Goal: Navigation & Orientation: Find specific page/section

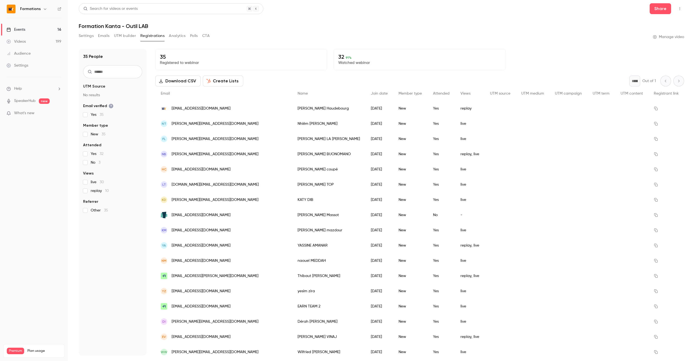
click at [49, 33] on link "Events 16" at bounding box center [34, 30] width 68 height 12
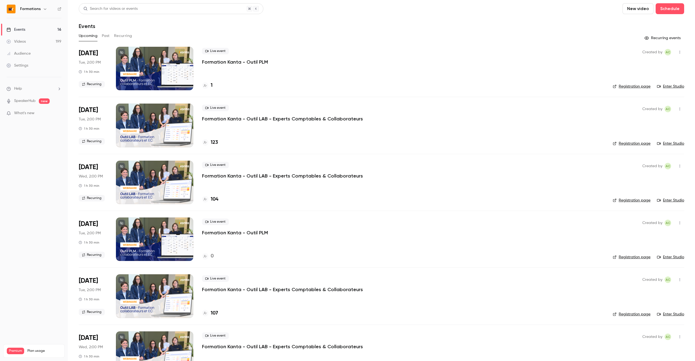
click at [273, 131] on div "Live event Formation Kanta - Outil LAB - Experts Comptables & Collaborateurs 123" at bounding box center [403, 124] width 402 height 43
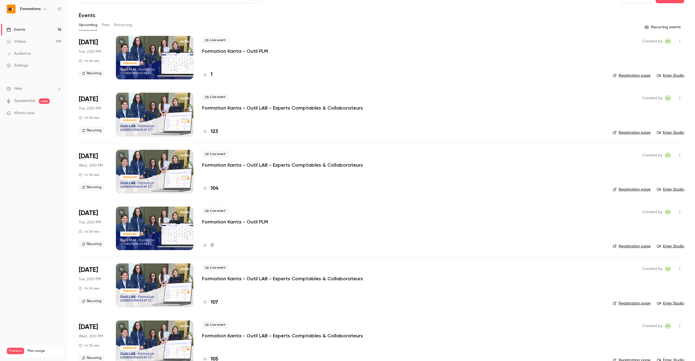
scroll to position [5, 0]
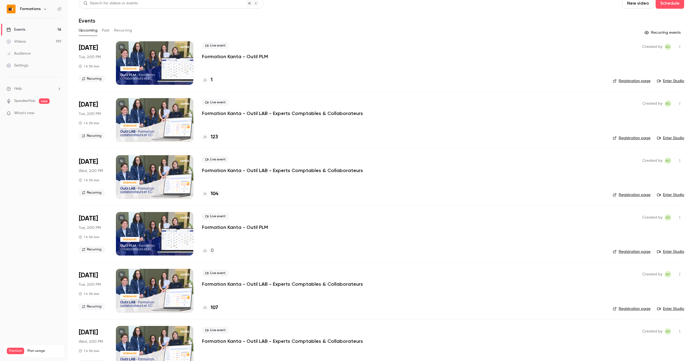
click at [110, 31] on div "Upcoming Past Recurring" at bounding box center [382, 30] width 606 height 9
click at [103, 31] on button "Past" at bounding box center [106, 30] width 8 height 9
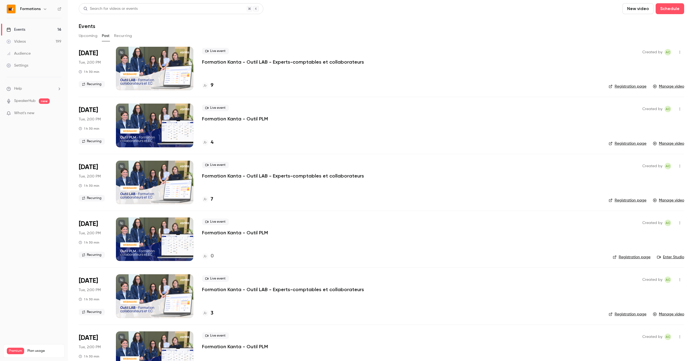
click at [90, 38] on button "Upcoming" at bounding box center [88, 35] width 19 height 9
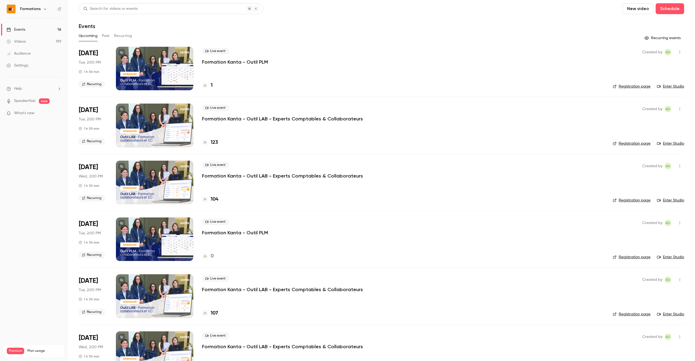
click at [46, 13] on div "Formations" at bounding box center [34, 8] width 55 height 9
click at [45, 10] on icon "button" at bounding box center [45, 9] width 4 height 4
click at [53, 52] on div "Switch channel 5" at bounding box center [58, 50] width 76 height 6
click at [50, 88] on link "Kanta" at bounding box center [45, 93] width 81 height 16
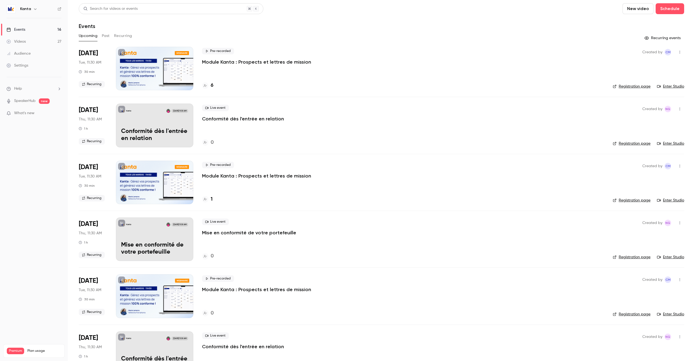
click at [247, 83] on div "6" at bounding box center [403, 85] width 402 height 7
click at [214, 88] on div "6" at bounding box center [403, 85] width 402 height 7
click at [208, 87] on div "6" at bounding box center [207, 85] width 11 height 7
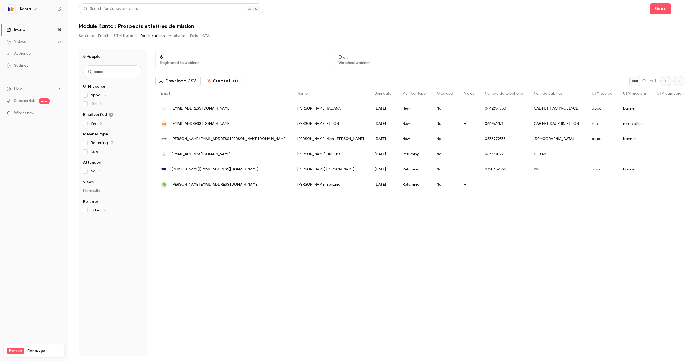
click at [50, 34] on link "Events 16" at bounding box center [34, 30] width 68 height 12
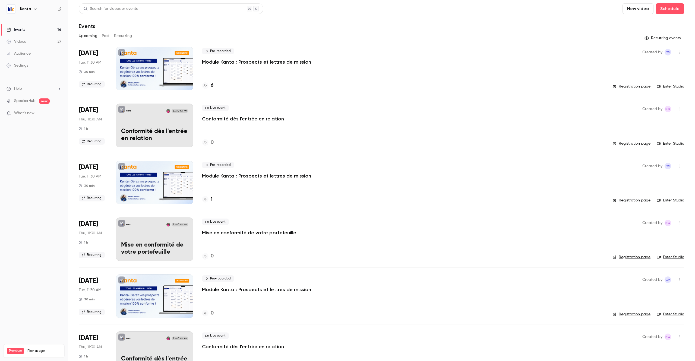
click at [103, 37] on button "Past" at bounding box center [106, 35] width 8 height 9
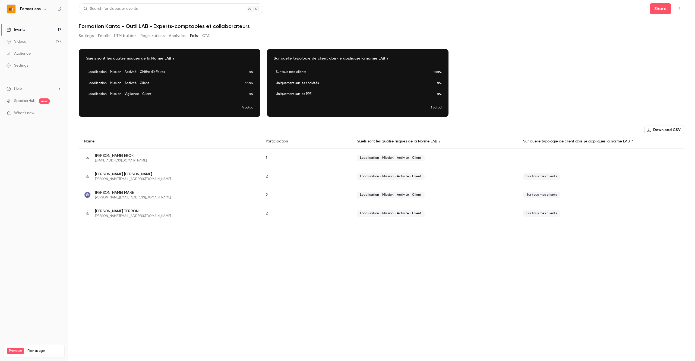
click at [29, 33] on link "Events 17" at bounding box center [34, 30] width 68 height 12
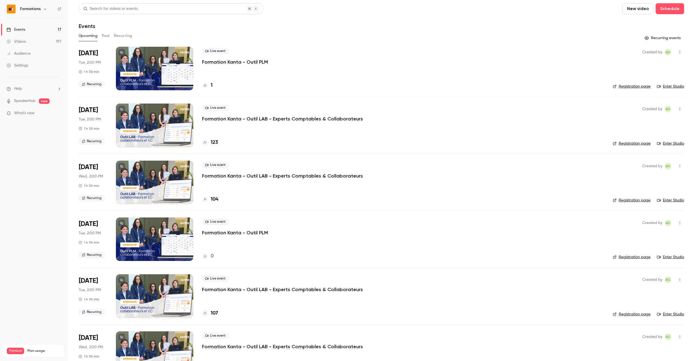
click at [278, 120] on p "Formation Kanta - Outil LAB - Experts Comptables & Collaborateurs" at bounding box center [282, 118] width 161 height 7
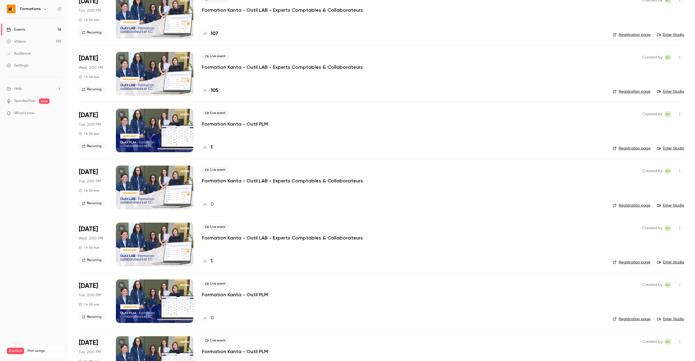
scroll to position [328, 0]
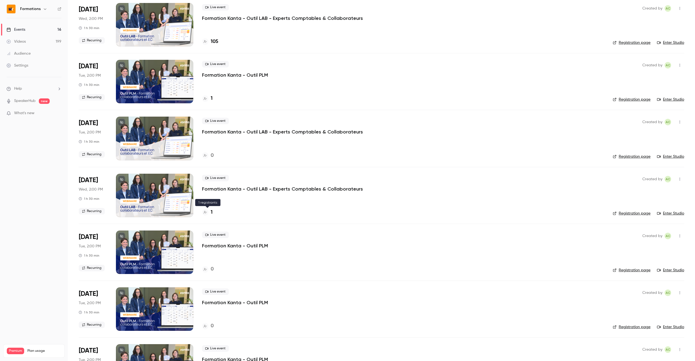
click at [212, 212] on h4 "1" at bounding box center [212, 212] width 2 height 7
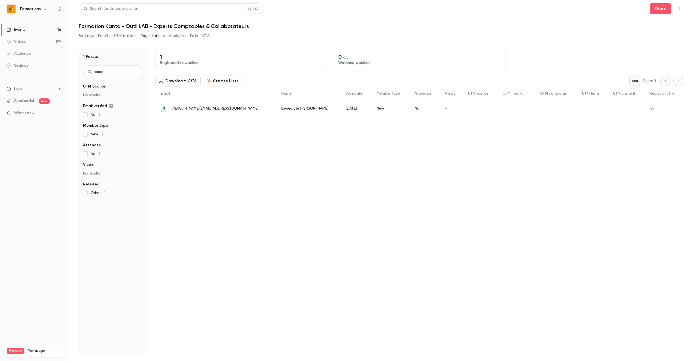
click at [13, 31] on div "Events" at bounding box center [16, 29] width 19 height 5
